Goal: Information Seeking & Learning: Learn about a topic

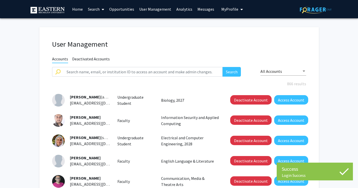
click at [181, 11] on link "Analytics" at bounding box center [184, 9] width 21 height 18
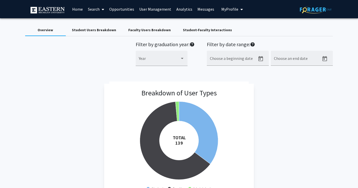
click at [97, 33] on div "Student Users Breakdown" at bounding box center [94, 29] width 44 height 5
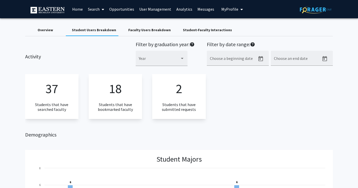
click at [139, 30] on div "Faculty Users Breakdown" at bounding box center [149, 29] width 42 height 5
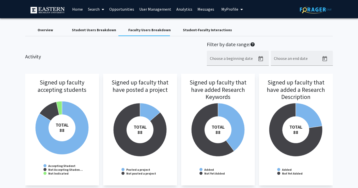
click at [195, 31] on div "Student-Faculty Interactions" at bounding box center [207, 29] width 49 height 5
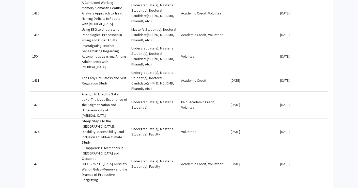
scroll to position [286, 0]
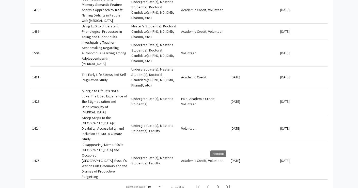
click at [216, 184] on icon "Next page" at bounding box center [218, 187] width 7 height 7
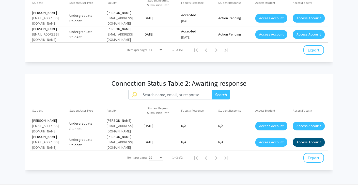
scroll to position [425, 0]
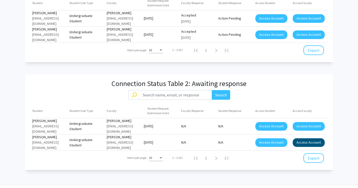
click at [302, 23] on button "Access Account" at bounding box center [309, 18] width 32 height 9
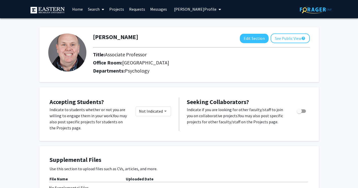
click at [176, 7] on span "[PERSON_NAME] Profile" at bounding box center [195, 9] width 42 height 5
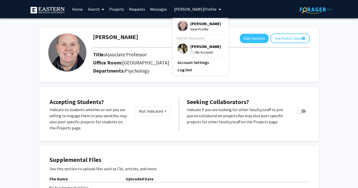
click at [178, 48] on img at bounding box center [183, 49] width 10 height 10
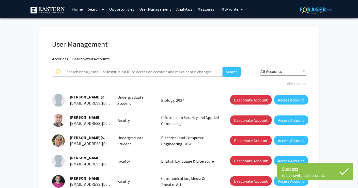
click at [179, 10] on link "Analytics" at bounding box center [184, 9] width 21 height 18
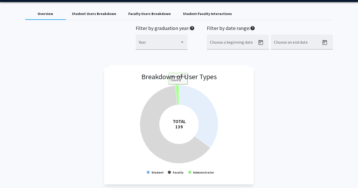
scroll to position [12, 0]
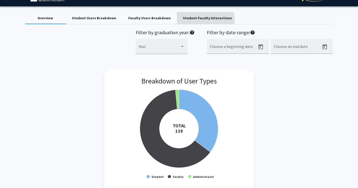
click at [196, 21] on div "Student-Faculty Interactions" at bounding box center [207, 18] width 49 height 5
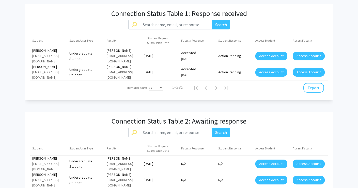
scroll to position [495, 0]
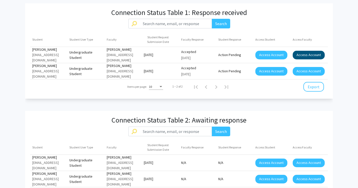
click at [302, 51] on button "Access Account" at bounding box center [309, 55] width 32 height 9
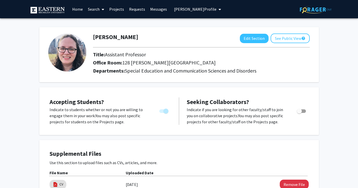
click at [156, 11] on link "Messages" at bounding box center [159, 9] width 22 height 18
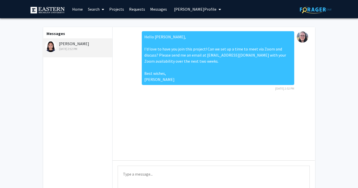
click at [77, 9] on link "Home" at bounding box center [78, 9] width 16 height 18
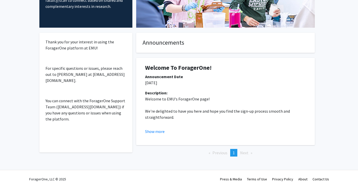
scroll to position [67, 0]
click at [155, 132] on button "Show more" at bounding box center [155, 132] width 20 height 6
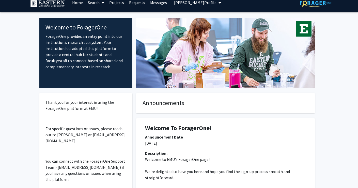
scroll to position [0, 0]
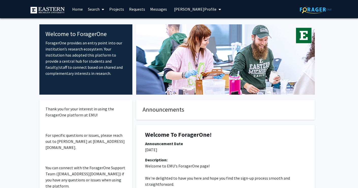
click at [113, 9] on link "Projects" at bounding box center [117, 9] width 20 height 18
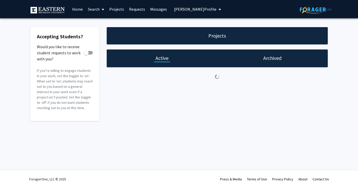
checkbox input "true"
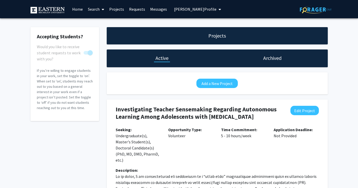
click at [97, 9] on link "Search" at bounding box center [95, 9] width 21 height 18
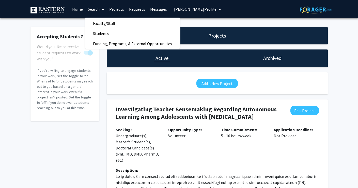
click at [185, 8] on span "[PERSON_NAME] Profile" at bounding box center [195, 9] width 42 height 5
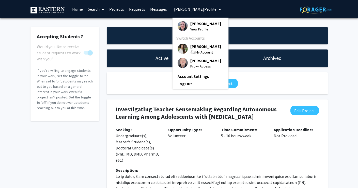
click at [180, 48] on img at bounding box center [183, 49] width 10 height 10
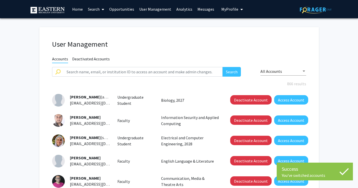
click at [114, 9] on link "Opportunities" at bounding box center [122, 9] width 30 height 18
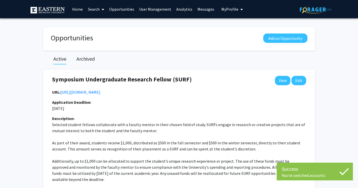
click at [95, 11] on link "Search" at bounding box center [95, 9] width 21 height 18
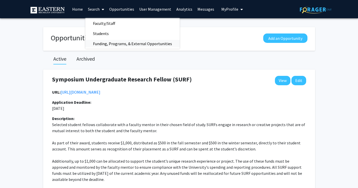
click at [103, 43] on span "Funding, Programs, & External Opportunities" at bounding box center [132, 44] width 94 height 10
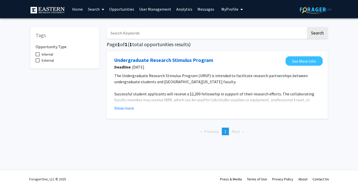
click at [119, 9] on link "Opportunities" at bounding box center [122, 9] width 30 height 18
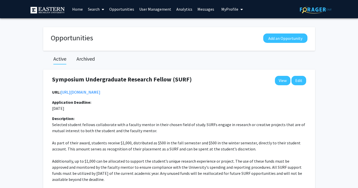
click at [93, 12] on link "Search" at bounding box center [95, 9] width 21 height 18
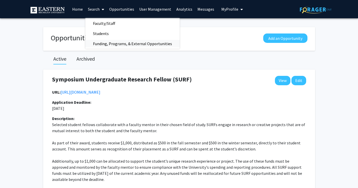
click at [111, 45] on span "Funding, Programs, & External Opportunities" at bounding box center [132, 44] width 94 height 10
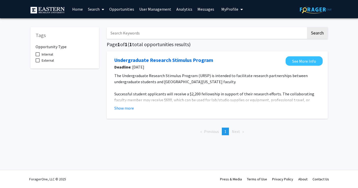
click at [183, 10] on link "Analytics" at bounding box center [184, 9] width 21 height 18
